Goal: Obtain resource: Download file/media

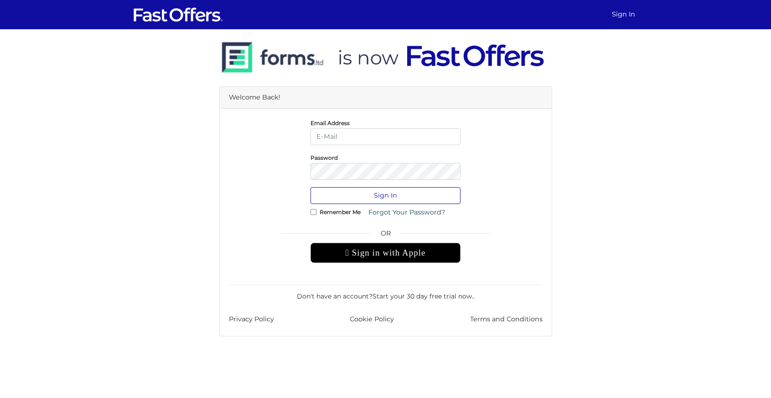
type input "alyssachin@royallepage.ca"
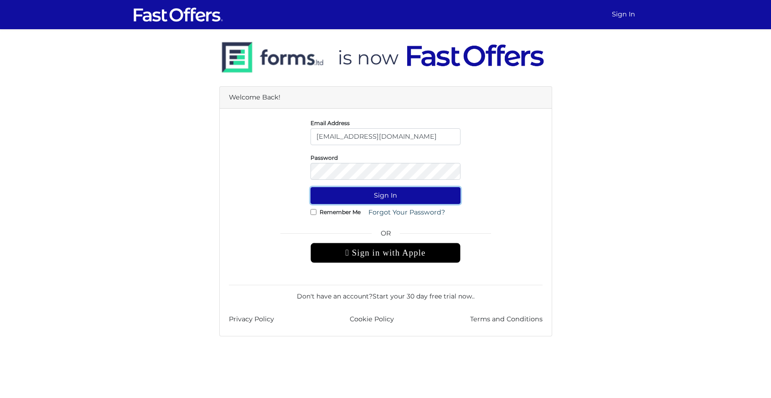
click at [381, 194] on button "Sign In" at bounding box center [386, 195] width 150 height 17
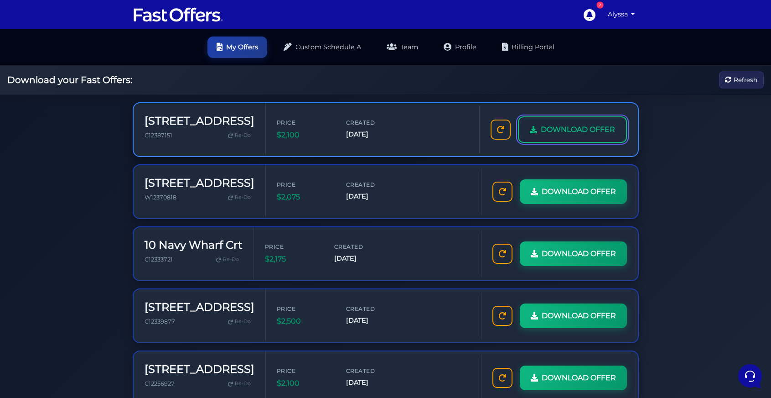
click at [565, 130] on span "DOWNLOAD OFFER" at bounding box center [578, 130] width 74 height 12
